Goal: Task Accomplishment & Management: Use online tool/utility

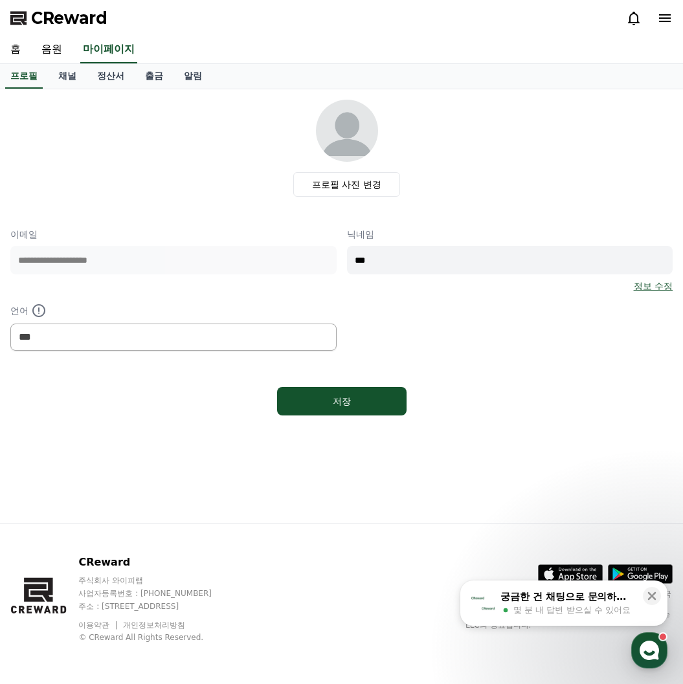
select select "**********"
click at [60, 52] on link "음원" at bounding box center [51, 49] width 41 height 27
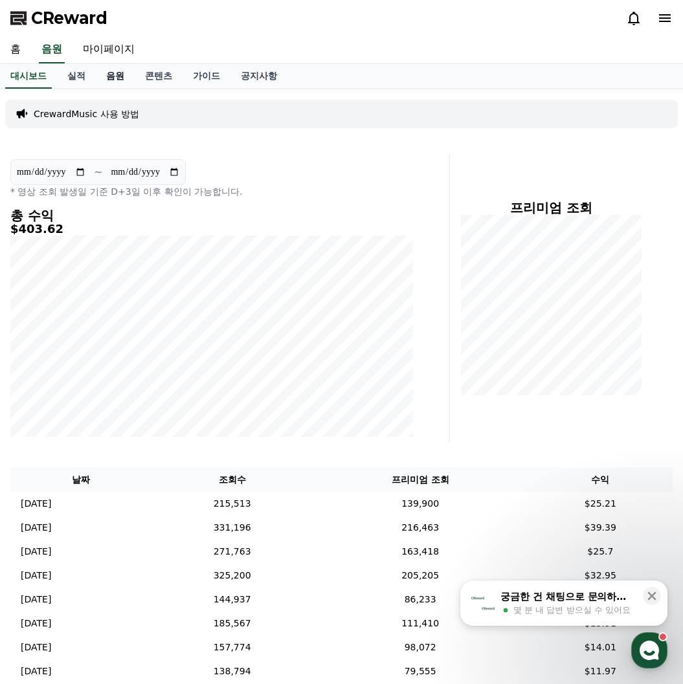
click at [124, 83] on link "음원" at bounding box center [115, 76] width 39 height 25
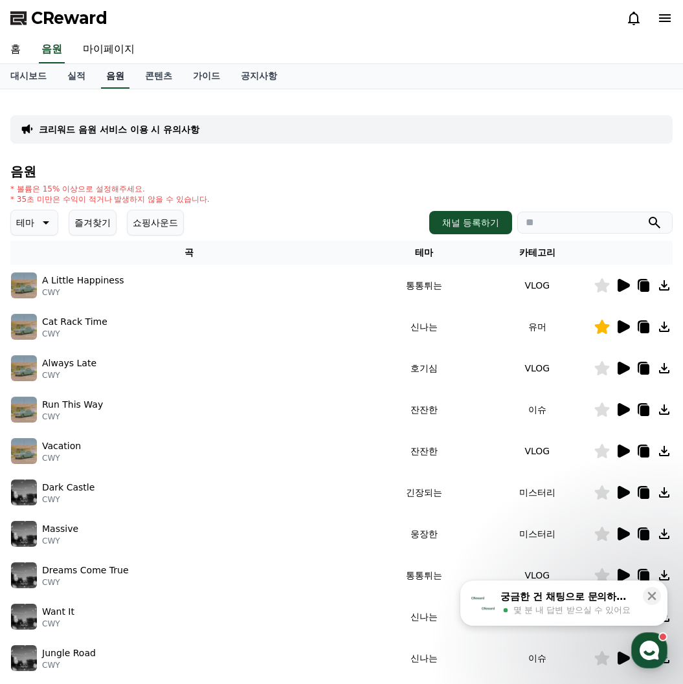
click at [124, 83] on link "음원" at bounding box center [115, 76] width 28 height 25
click at [83, 232] on button "즐겨찾기" at bounding box center [93, 223] width 48 height 26
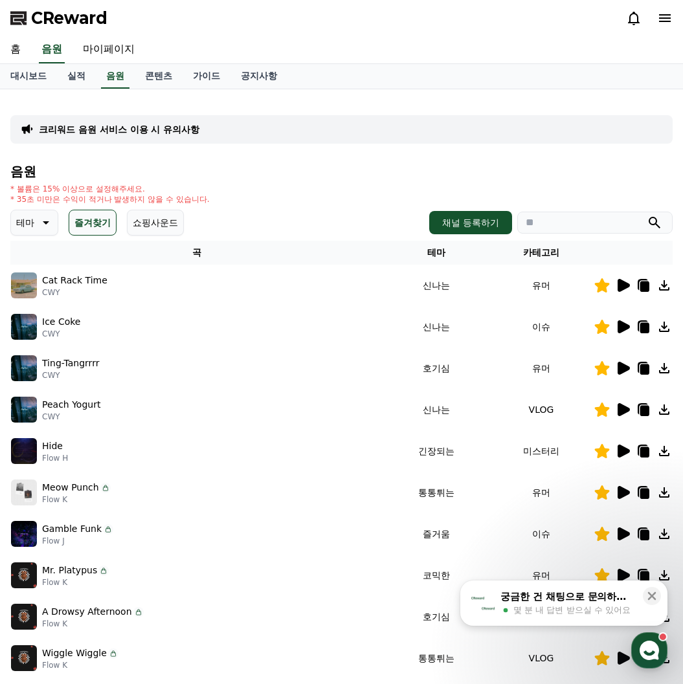
drag, startPoint x: 138, startPoint y: 367, endPoint x: 406, endPoint y: 364, distance: 267.9
click at [146, 367] on div "Ting-Tangrrrr CWY" at bounding box center [197, 368] width 372 height 26
click at [618, 365] on icon at bounding box center [623, 368] width 12 height 13
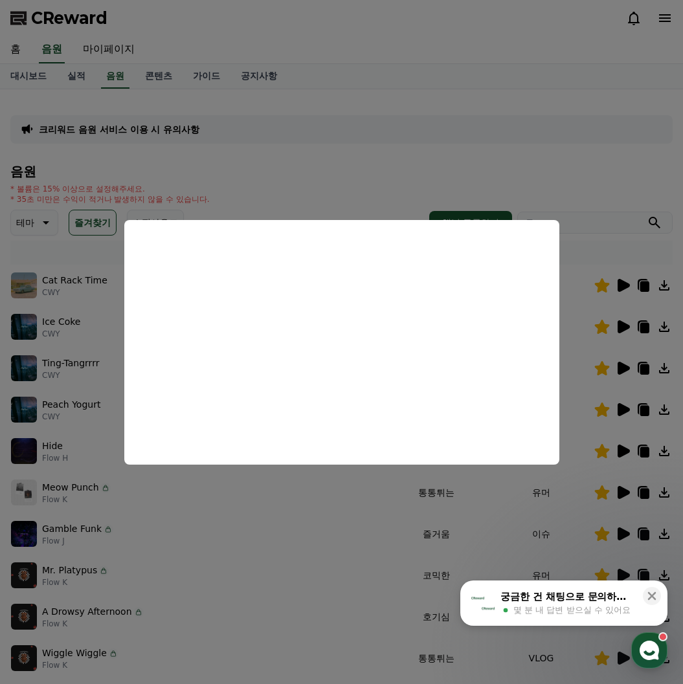
click at [307, 620] on button "close modal" at bounding box center [341, 342] width 683 height 684
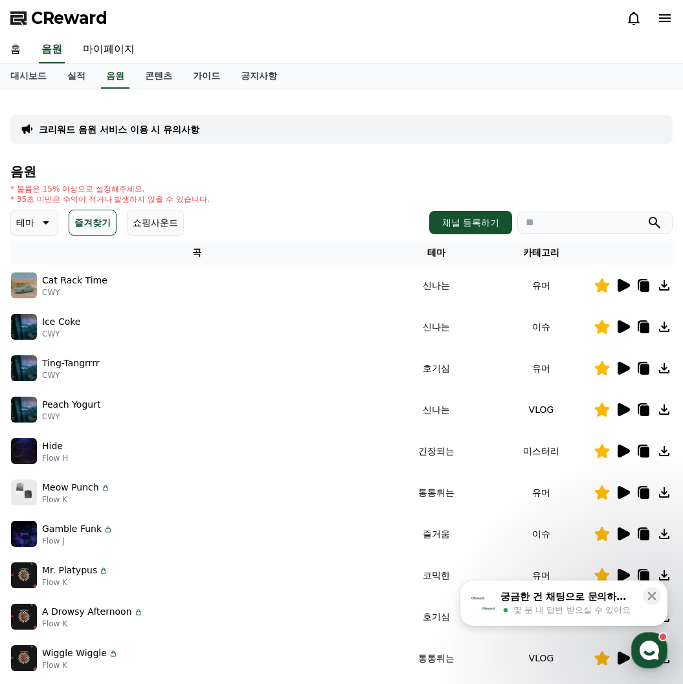
click at [627, 364] on icon at bounding box center [623, 368] width 16 height 16
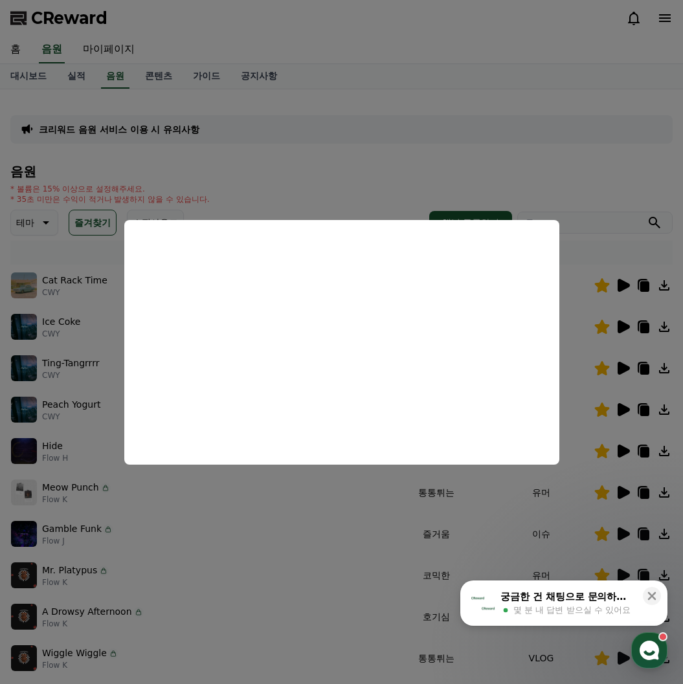
click at [646, 366] on button "close modal" at bounding box center [341, 342] width 683 height 684
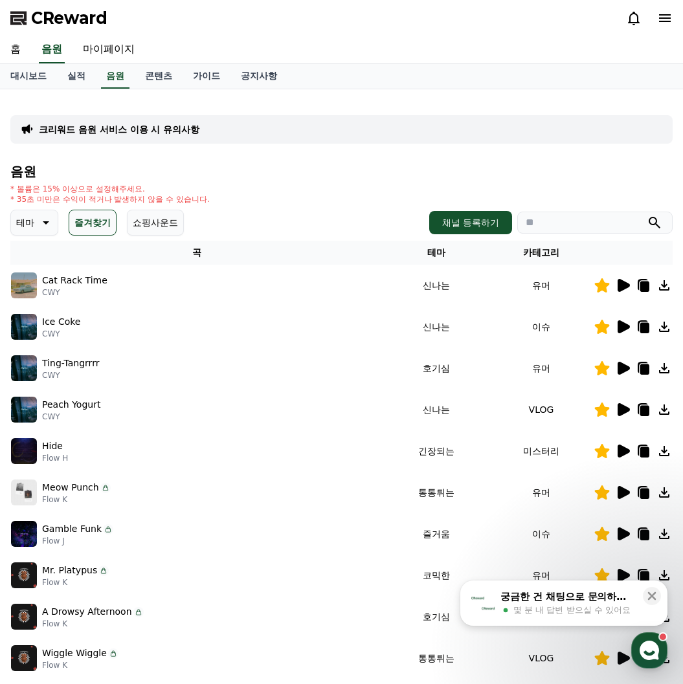
click at [646, 366] on icon at bounding box center [644, 369] width 9 height 10
